Goal: Task Accomplishment & Management: Manage account settings

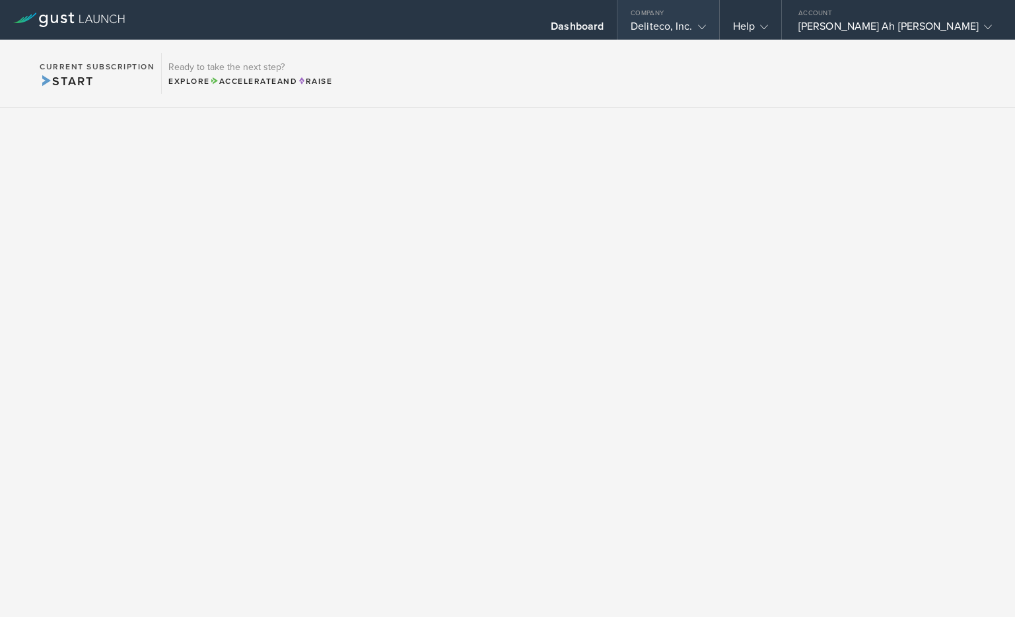
click at [605, 28] on gust-icon at bounding box center [699, 26] width 13 height 13
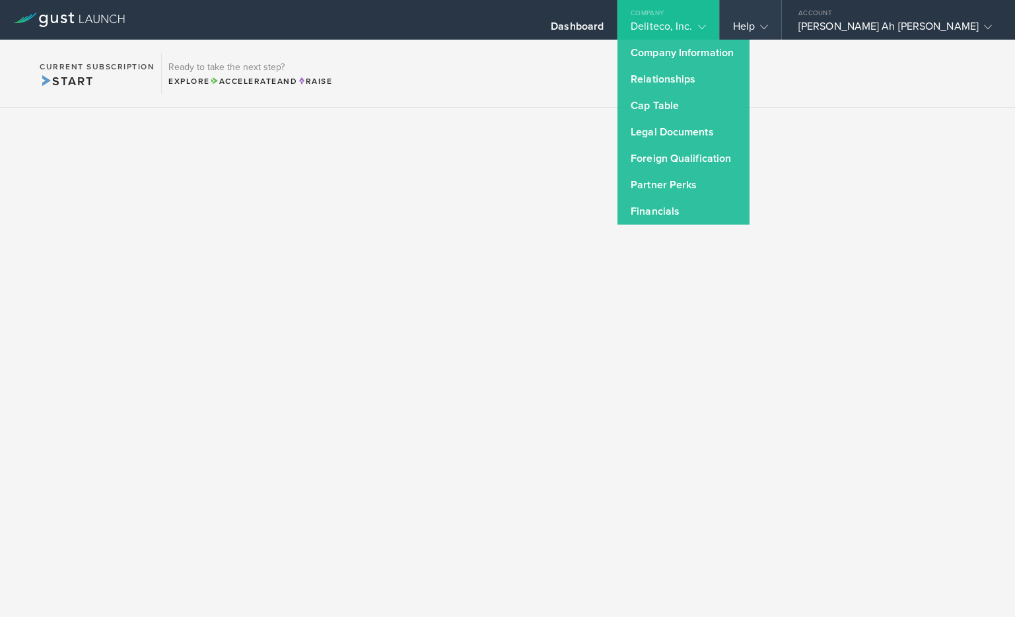
click at [605, 28] on div "Help" at bounding box center [750, 30] width 35 height 20
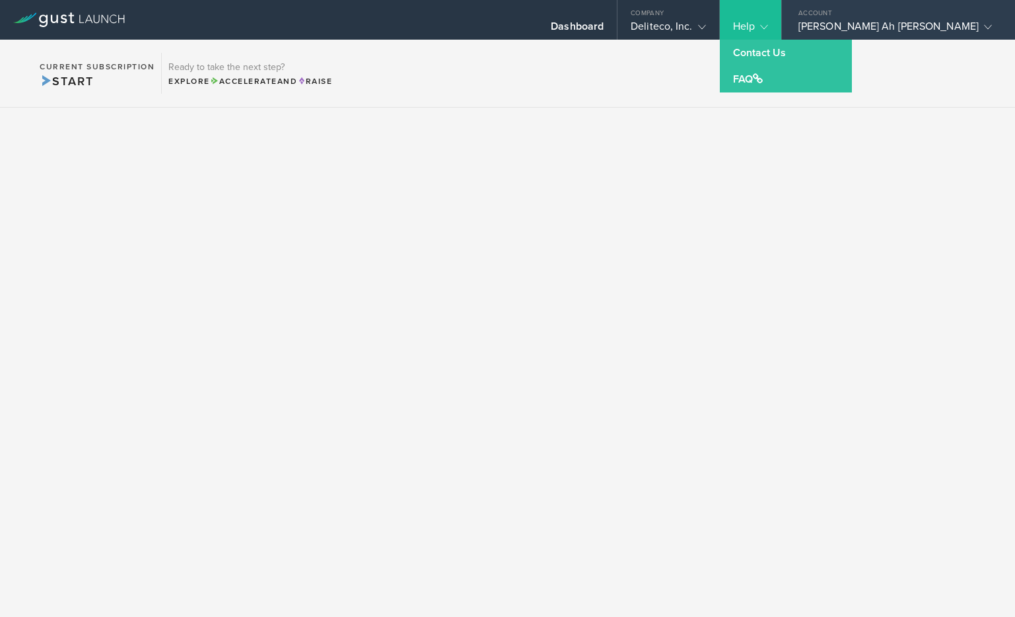
click at [605, 21] on div "[PERSON_NAME] Ah [PERSON_NAME]" at bounding box center [894, 30] width 193 height 20
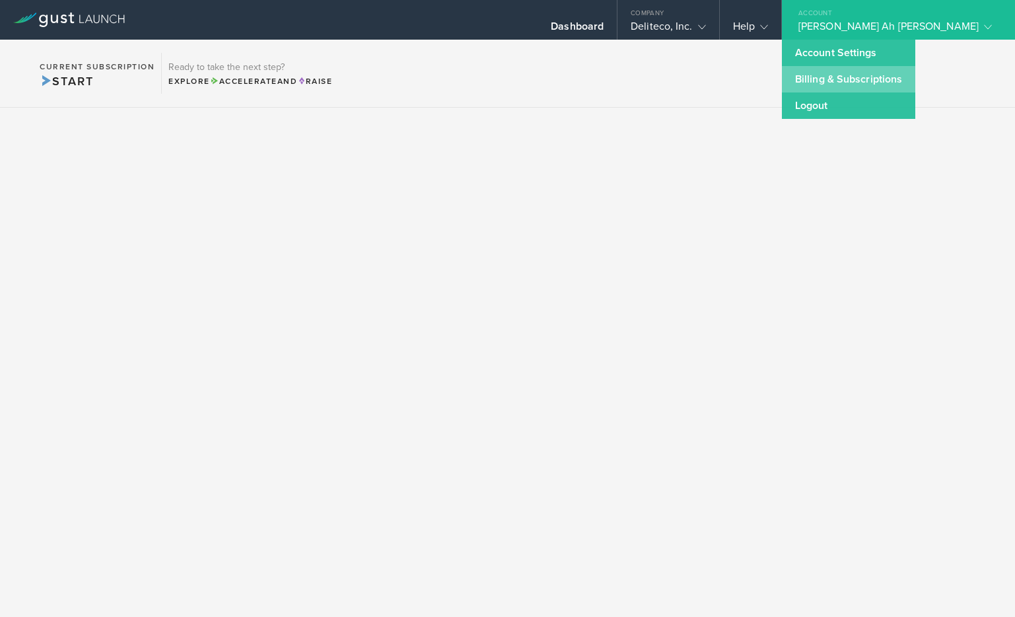
click at [605, 77] on link "Billing & Subscriptions" at bounding box center [848, 79] width 133 height 26
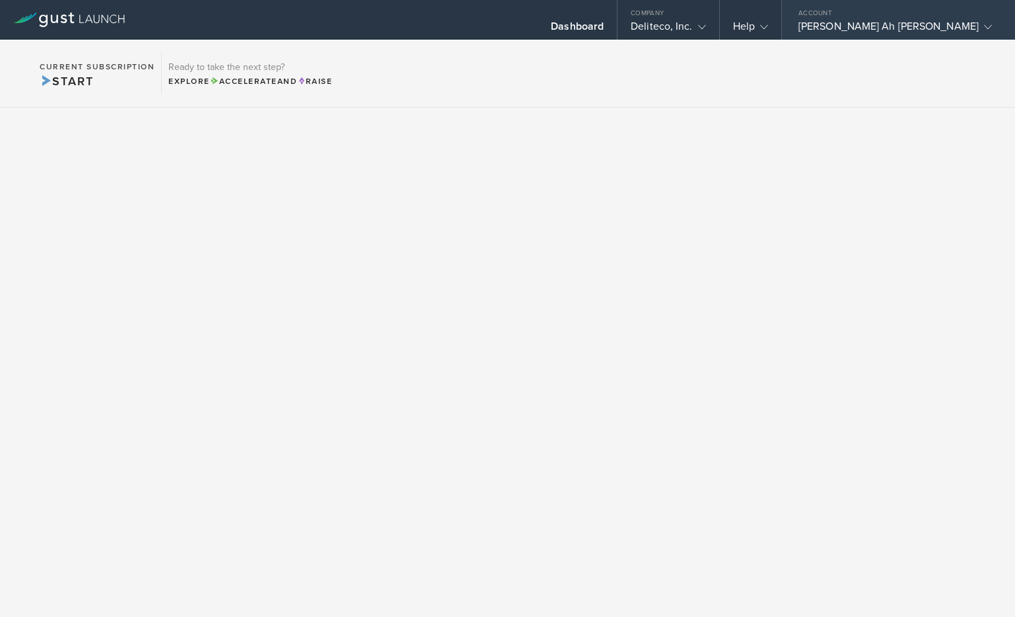
click at [605, 26] on div "[PERSON_NAME] Ah [PERSON_NAME]" at bounding box center [894, 30] width 193 height 20
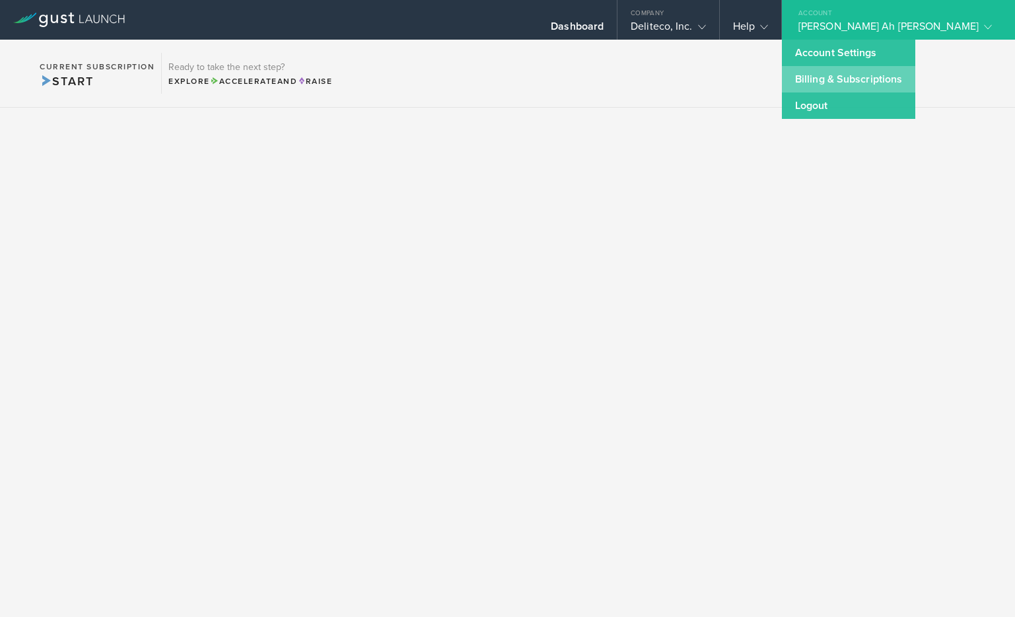
click at [605, 77] on link "Billing & Subscriptions" at bounding box center [848, 79] width 133 height 26
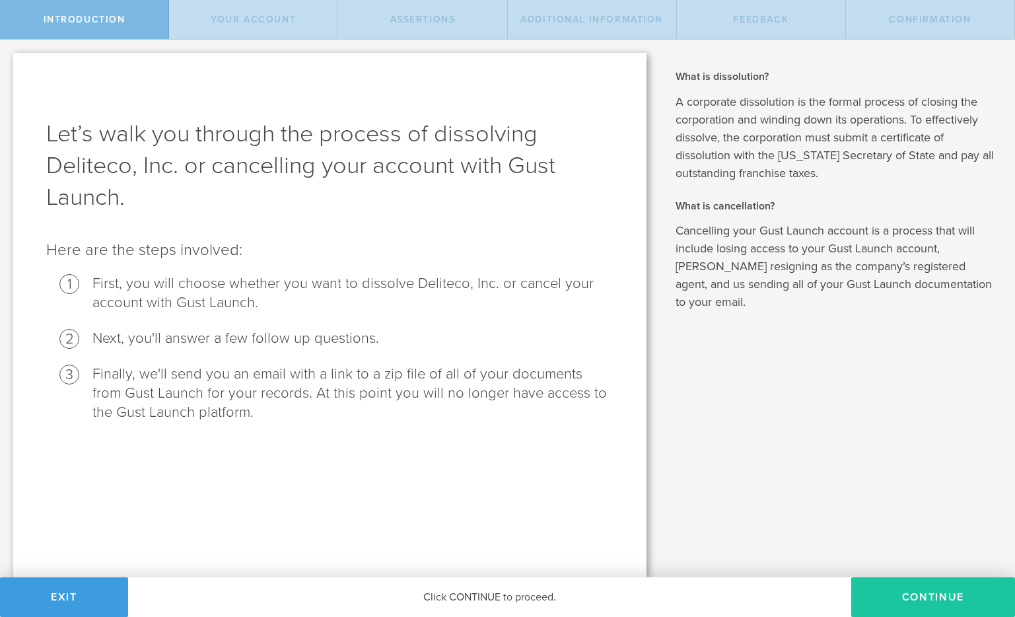
click at [906, 590] on button "Continue" at bounding box center [933, 597] width 164 height 40
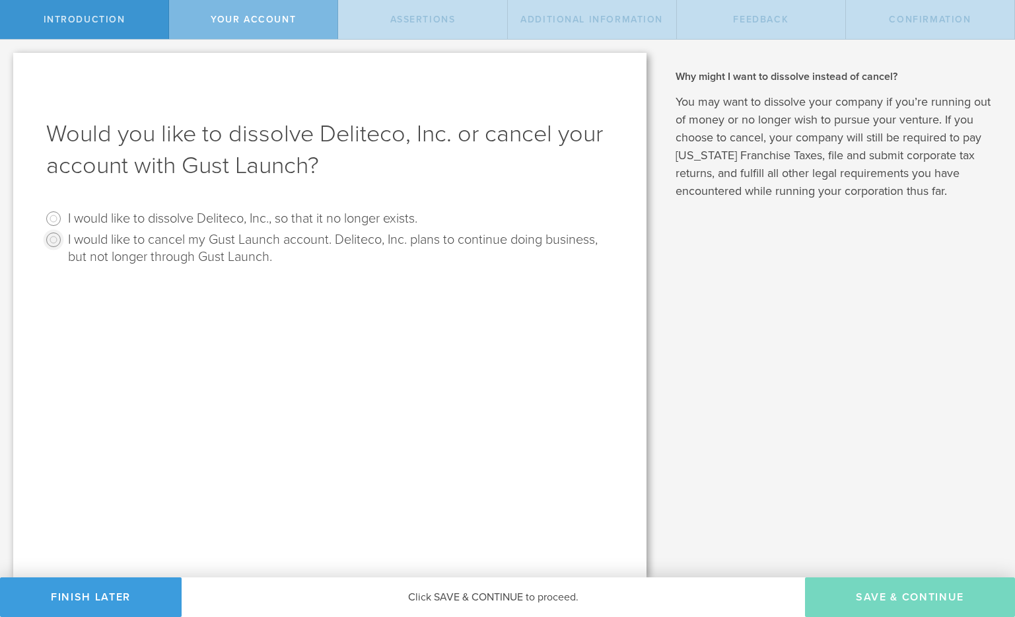
click at [62, 244] on input "I would like to cancel my Gust Launch account. Deliteco, Inc. plans to continue…" at bounding box center [53, 239] width 21 height 21
radio input "true"
click at [834, 595] on button "Save & Continue" at bounding box center [910, 597] width 210 height 40
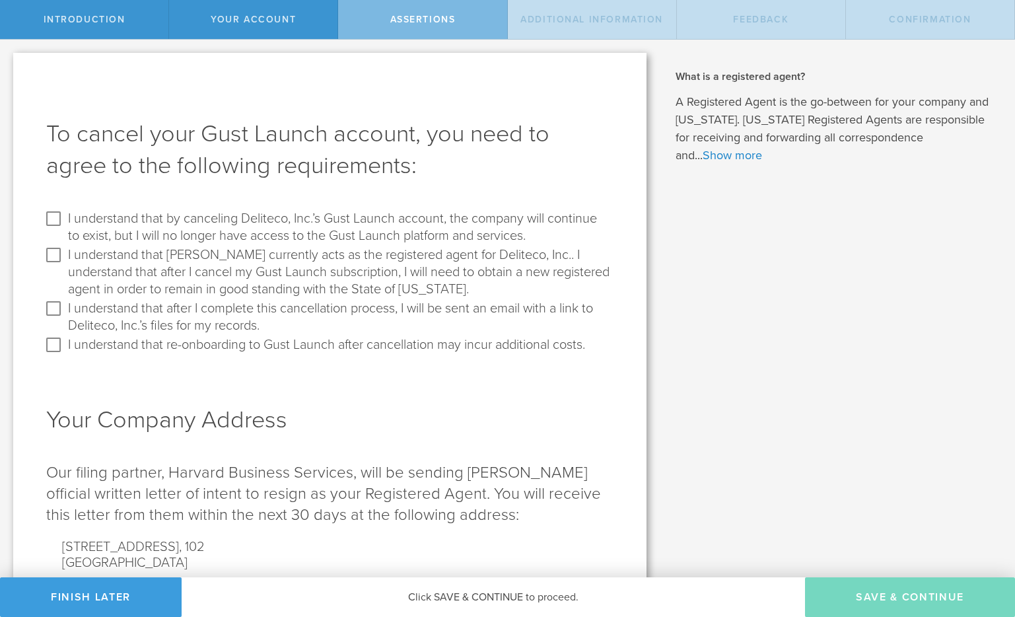
click at [140, 226] on label "I understand that by canceling Deliteco, Inc.’s Gust Launch account, the compan…" at bounding box center [339, 226] width 542 height 36
click at [64, 226] on input "I understand that by canceling Deliteco, Inc.’s Gust Launch account, the compan…" at bounding box center [53, 218] width 21 height 21
checkbox input "true"
click at [57, 254] on input "I understand that Gust currently acts as the registered agent for Deliteco, Inc…" at bounding box center [53, 254] width 21 height 21
checkbox input "true"
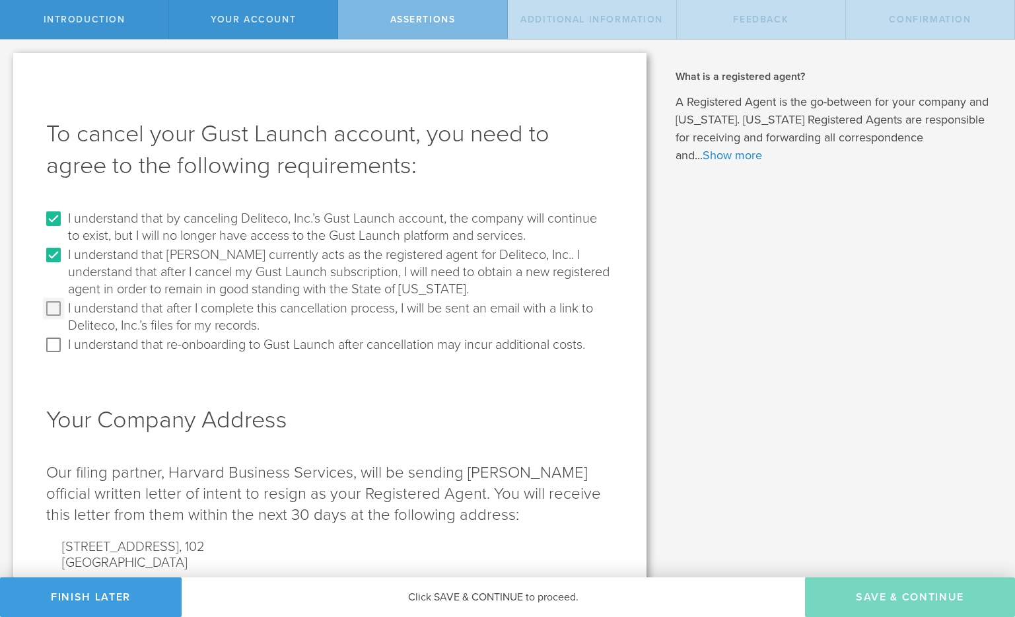
click at [55, 302] on input "I understand that after I complete this cancellation process, I will be sent an…" at bounding box center [53, 308] width 21 height 21
checkbox input "true"
click at [54, 351] on input "I understand that re-onboarding to Gust Launch after cancellation may incur add…" at bounding box center [53, 344] width 21 height 21
checkbox input "true"
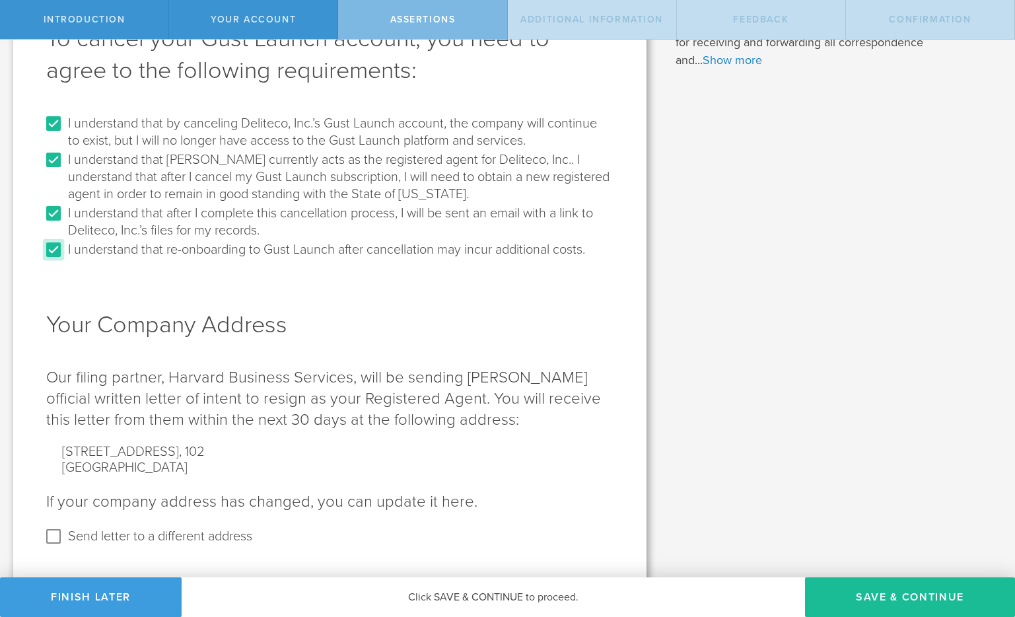
scroll to position [114, 0]
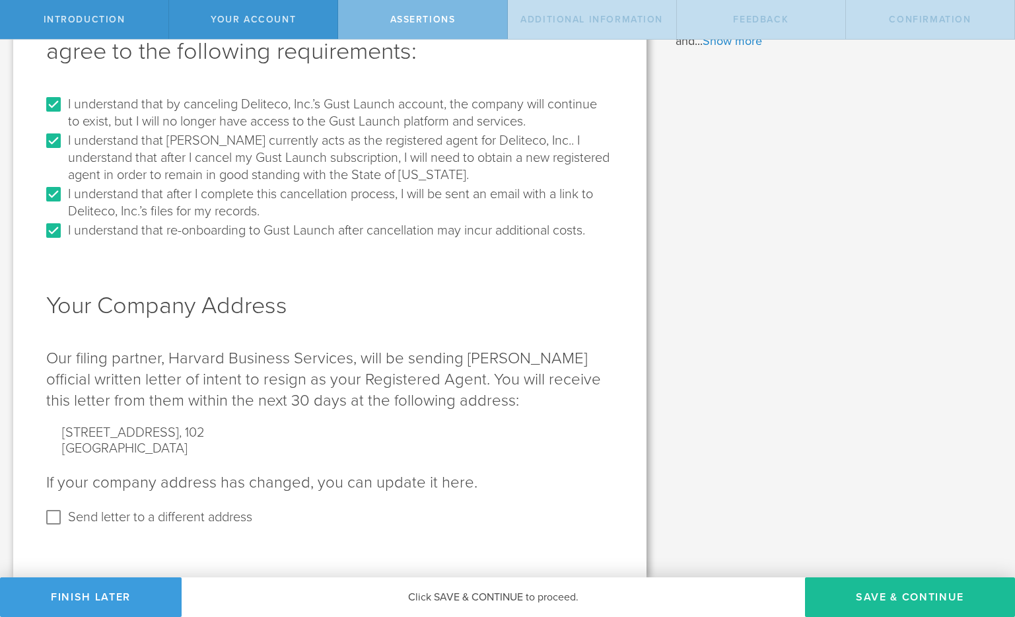
click at [123, 516] on label "Send letter to a different address" at bounding box center [160, 515] width 184 height 19
click at [64, 516] on input "Send letter to a different address" at bounding box center [53, 516] width 21 height 21
checkbox input "true"
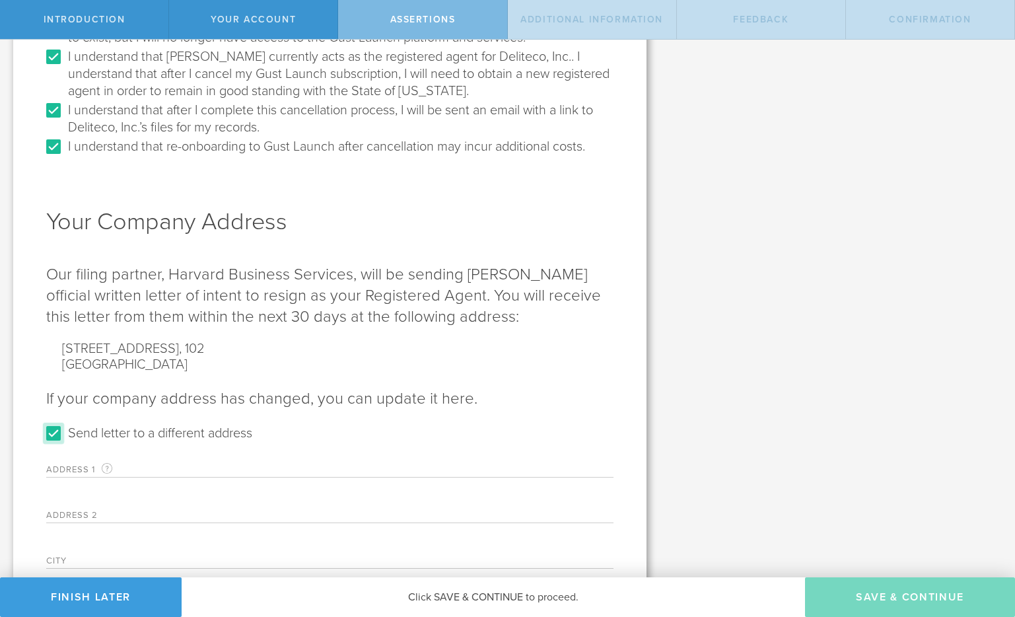
scroll to position [202, 0]
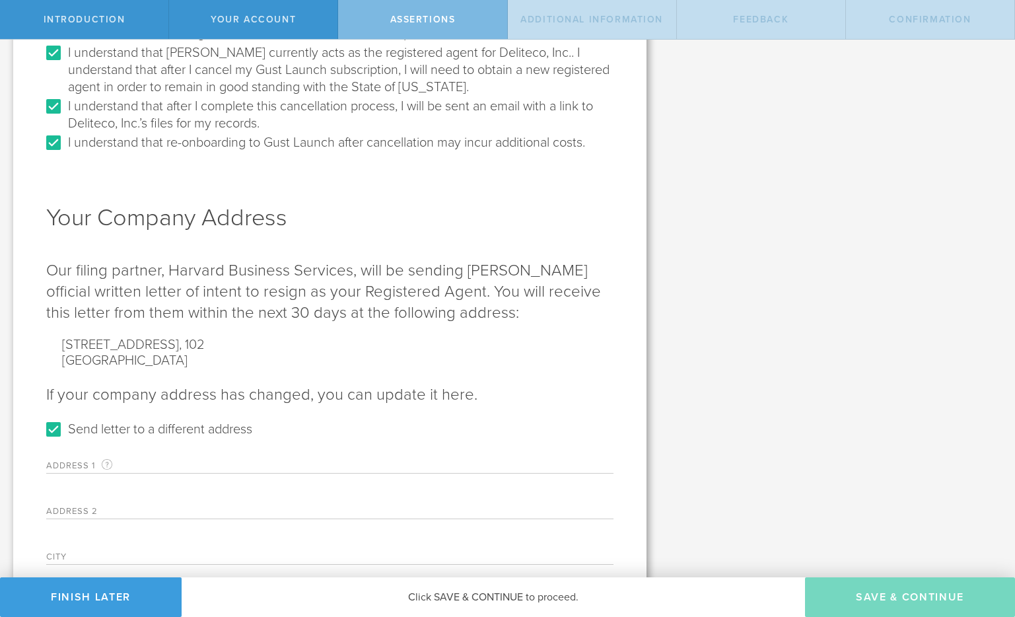
click at [88, 466] on label "Address 1 A valid U.S. mailing address for your company that is current as of t…" at bounding box center [128, 464] width 165 height 15
click at [77, 459] on label "Address 1 A valid U.S. mailing address for your company that is current as of t…" at bounding box center [128, 464] width 165 height 15
click at [192, 458] on label "Address 1 A valid U.S. mailing address for your company that is current as of t…" at bounding box center [128, 464] width 165 height 15
click at [201, 463] on label "Address 1 A valid U.S. mailing address for your company that is current as of t…" at bounding box center [128, 464] width 165 height 15
click at [230, 464] on input "text" at bounding box center [412, 463] width 402 height 20
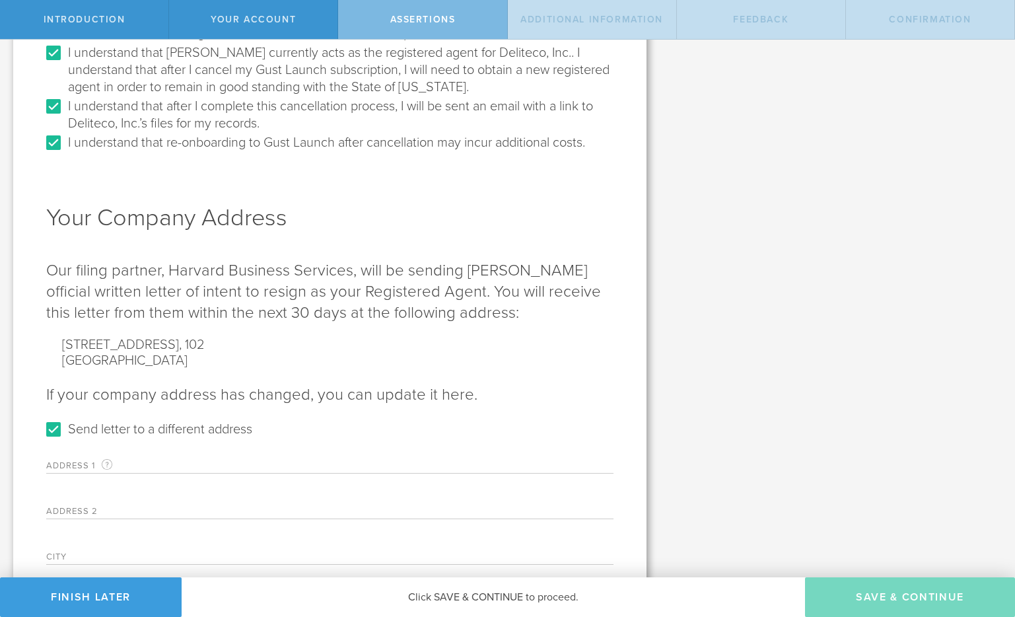
type input "404 Shatto Pl., 218"
type input "Los Angeles"
select select "CA"
type input "90020"
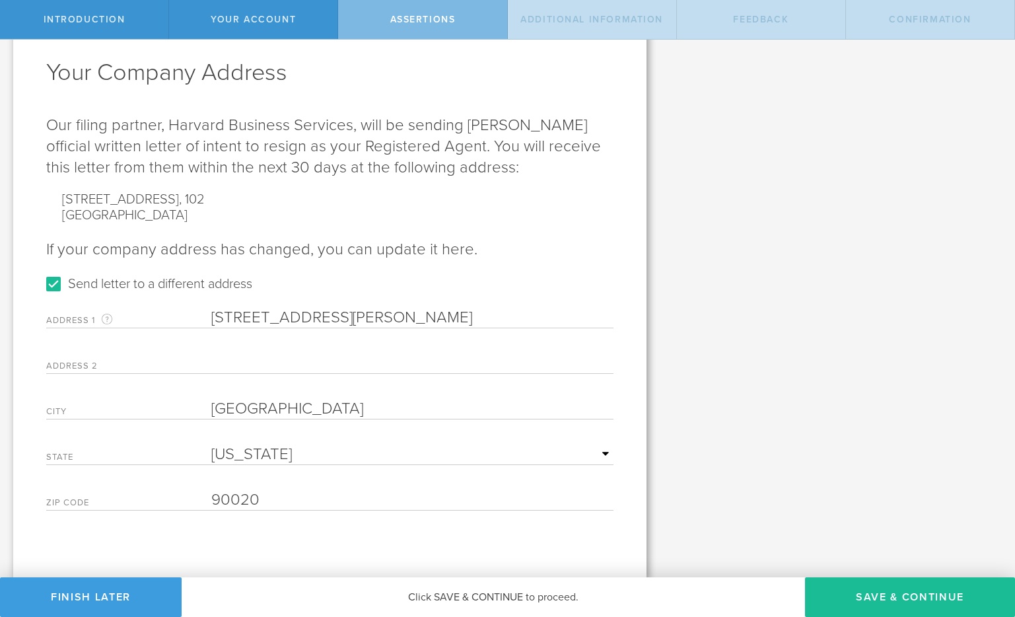
scroll to position [349, 0]
click at [899, 592] on button "Save & Continue" at bounding box center [910, 597] width 210 height 40
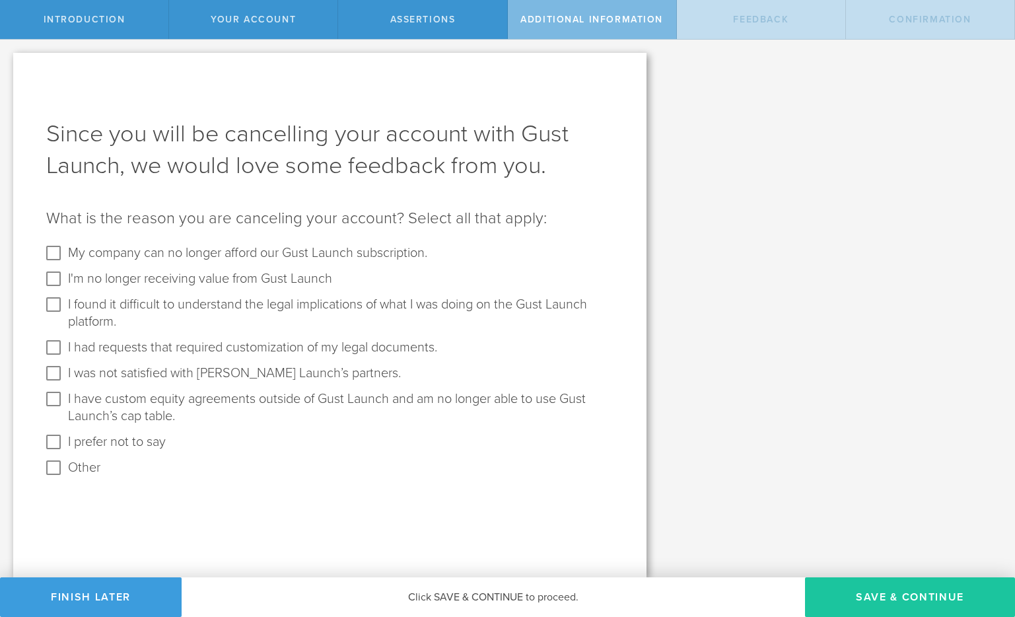
scroll to position [0, 0]
click at [177, 255] on label "My company can no longer afford our Gust Launch subscription." at bounding box center [247, 255] width 359 height 26
click at [64, 255] on input "My company can no longer afford our Gust Launch subscription." at bounding box center [53, 252] width 21 height 21
checkbox input "true"
click at [112, 281] on label "I'm no longer receiving value from Gust Launch" at bounding box center [200, 281] width 264 height 26
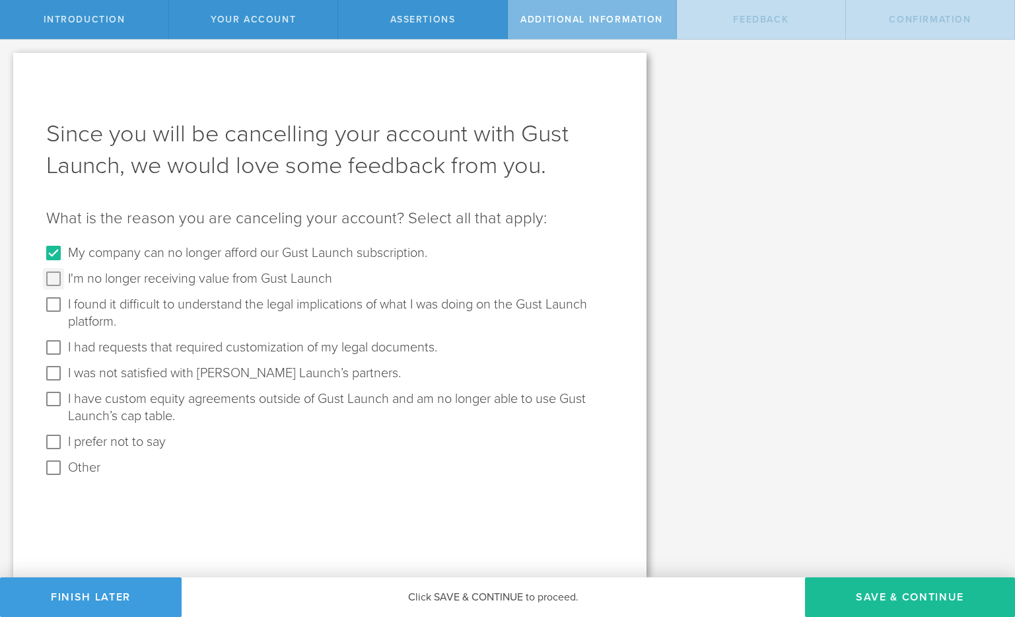
click at [64, 281] on input "I'm no longer receiving value from Gust Launch" at bounding box center [53, 278] width 21 height 21
checkbox input "true"
click at [947, 598] on button "Save & Continue" at bounding box center [910, 597] width 210 height 40
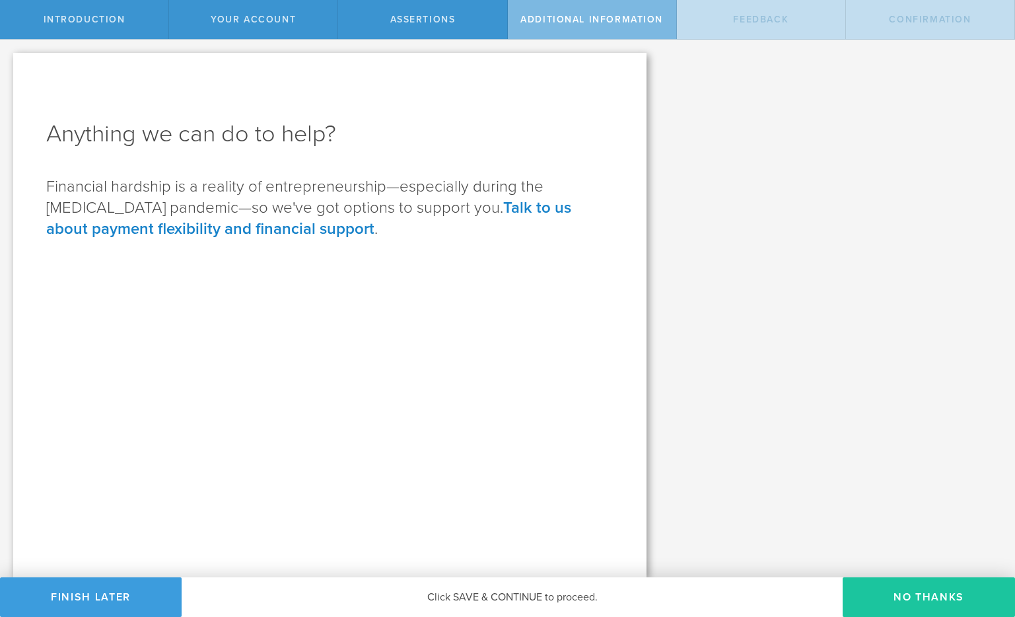
click at [916, 589] on button "No Thanks" at bounding box center [928, 597] width 172 height 40
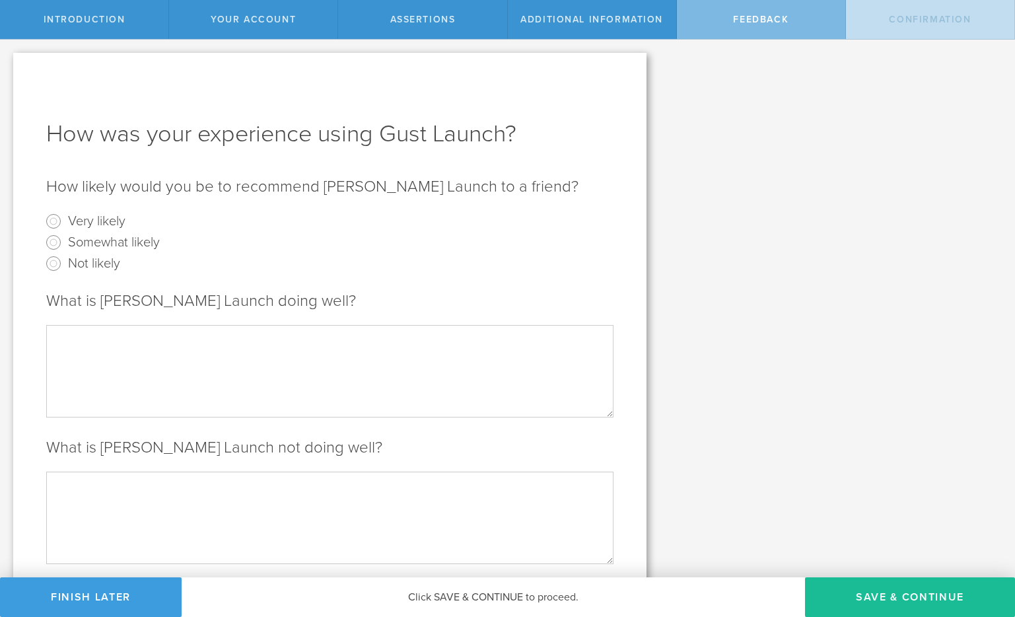
click at [113, 224] on label "Very likely" at bounding box center [96, 220] width 57 height 19
click at [64, 224] on input "Very likely" at bounding box center [53, 221] width 21 height 21
radio input "true"
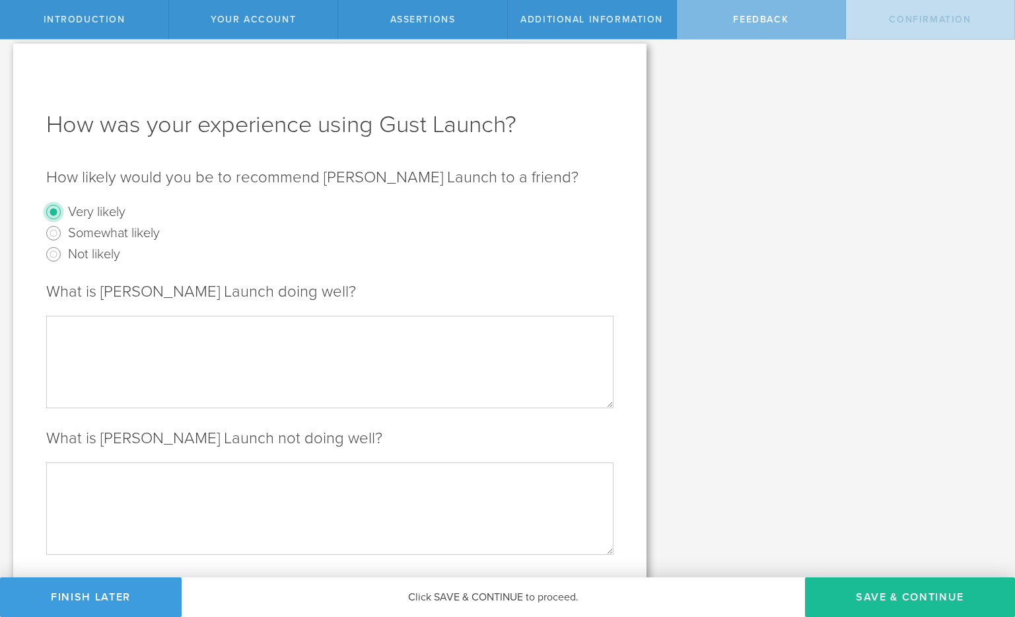
scroll to position [137, 0]
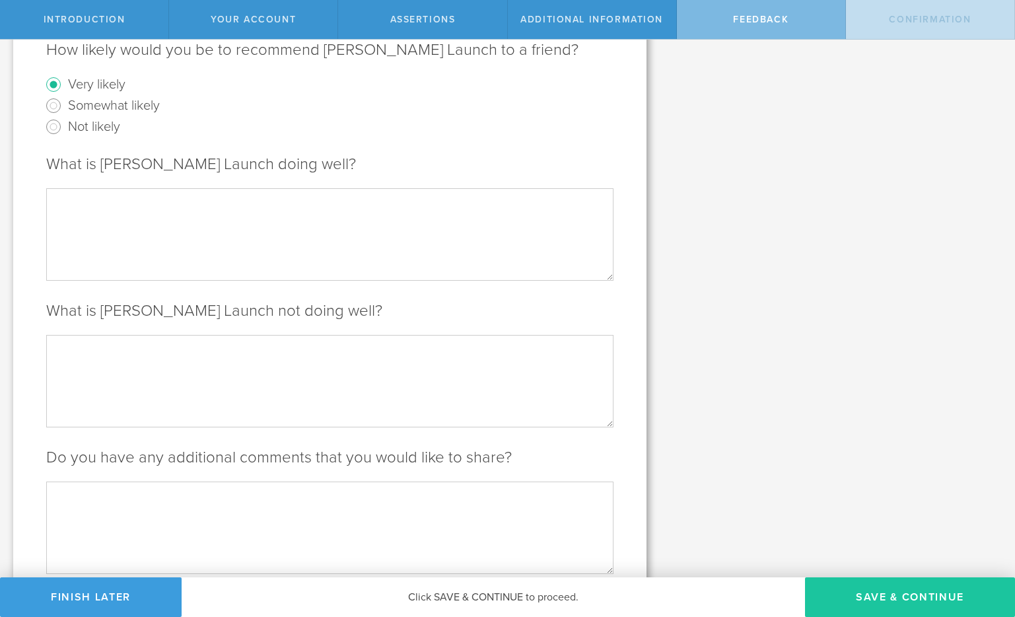
click at [912, 586] on button "Save & Continue" at bounding box center [910, 597] width 210 height 40
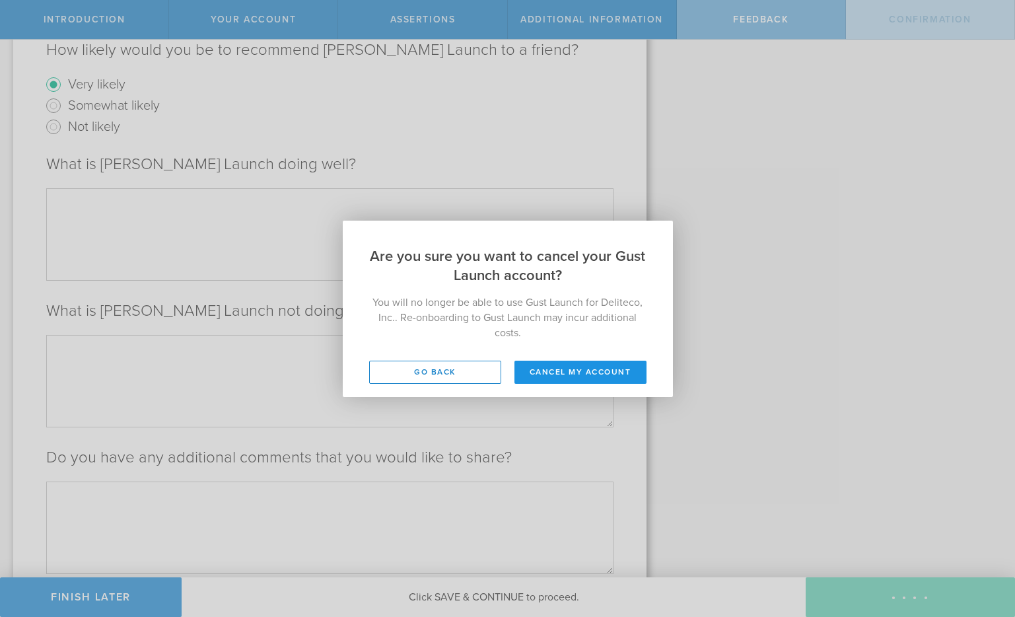
click at [574, 378] on button "Cancel my account" at bounding box center [580, 371] width 132 height 23
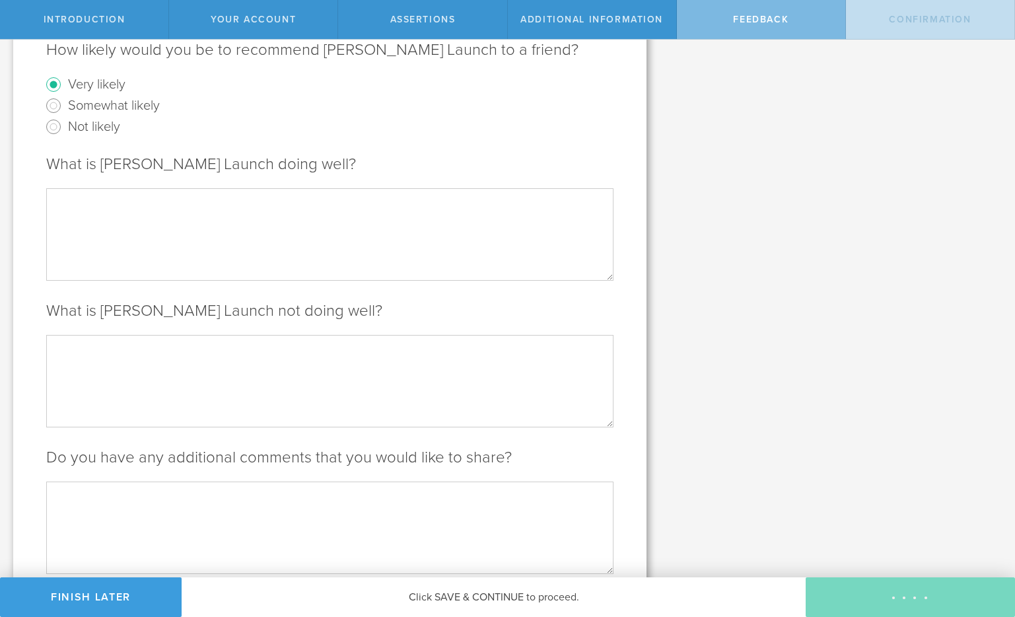
scroll to position [0, 0]
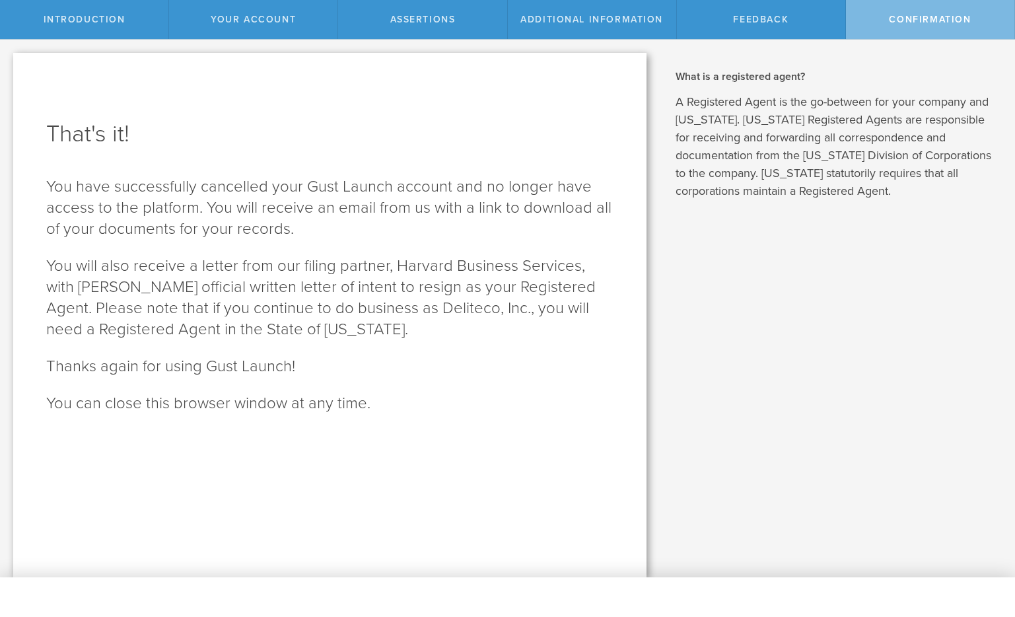
click at [440, 15] on span "Assertions" at bounding box center [422, 19] width 65 height 11
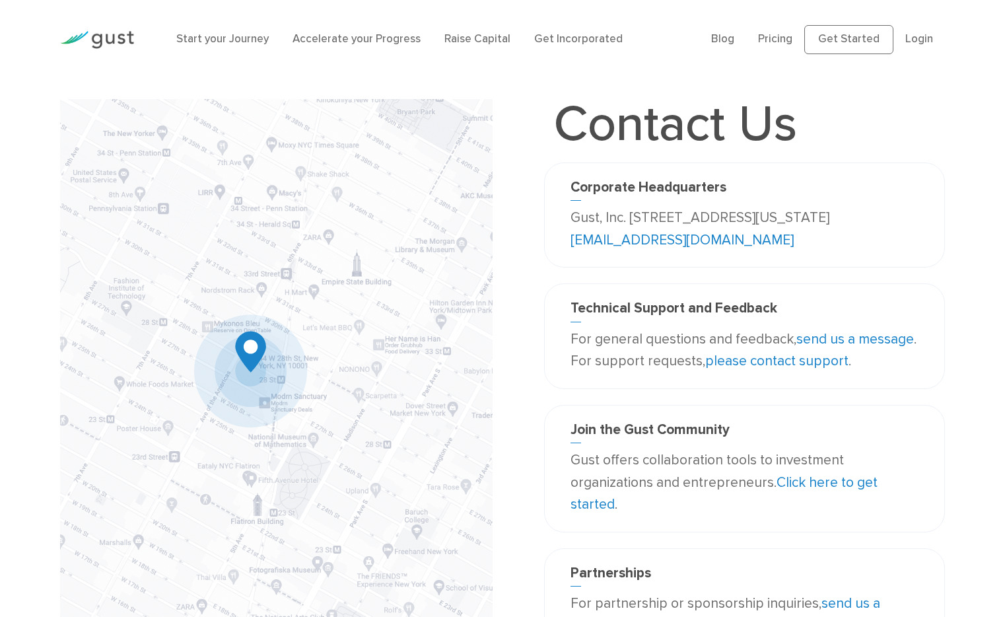
click at [853, 339] on link "send us a message" at bounding box center [855, 339] width 118 height 17
click at [773, 361] on link "please contact support" at bounding box center [776, 361] width 143 height 17
